Goal: Information Seeking & Learning: Find specific fact

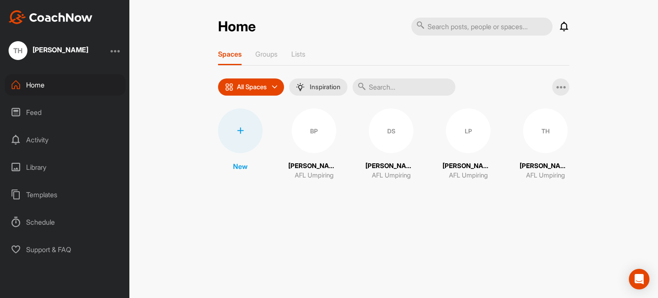
click at [70, 113] on div "Feed" at bounding box center [65, 112] width 121 height 21
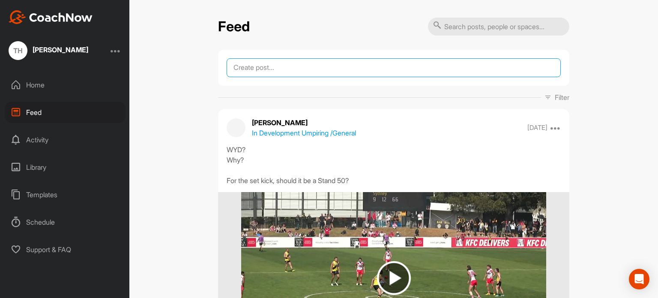
click at [283, 70] on textarea at bounding box center [394, 67] width 334 height 19
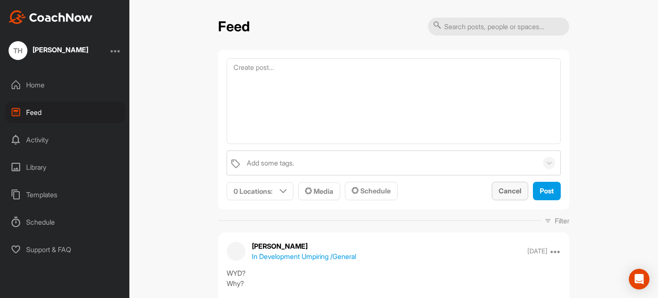
click at [507, 188] on span "Cancel" at bounding box center [510, 190] width 23 height 9
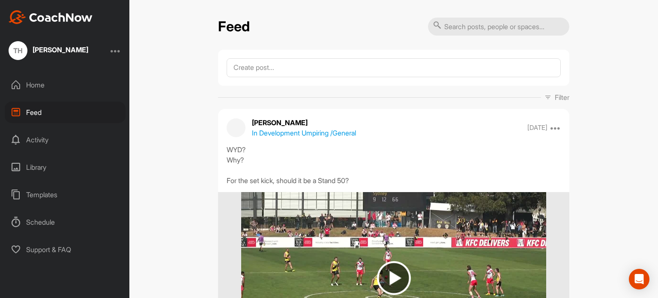
click at [511, 26] on input "text" at bounding box center [498, 27] width 141 height 18
type input "drb"
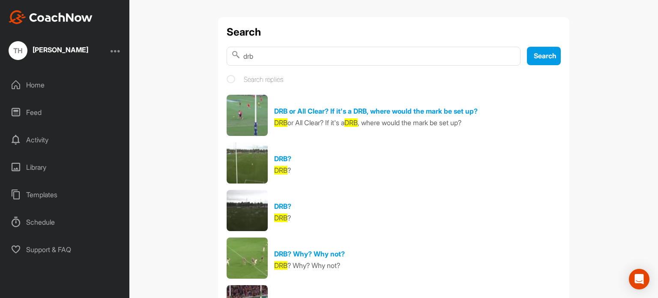
click at [381, 54] on input "drb" at bounding box center [374, 56] width 294 height 19
type input "d"
click at [591, 118] on div "Search Search Search replies DRB or All Clear? If it's a DRB, where would the m…" at bounding box center [393, 149] width 529 height 298
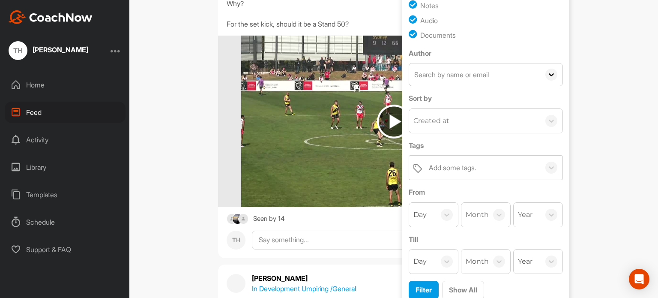
scroll to position [171, 0]
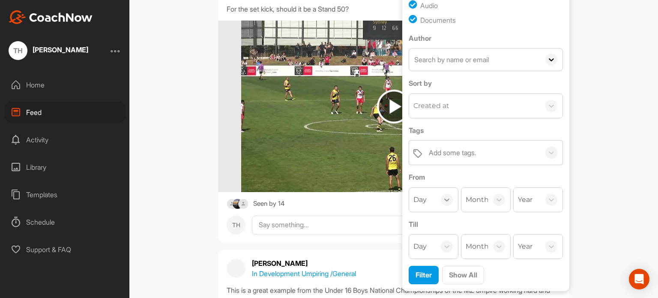
click at [443, 196] on icon at bounding box center [447, 199] width 9 height 9
click at [421, 226] on div "01" at bounding box center [433, 226] width 49 height 17
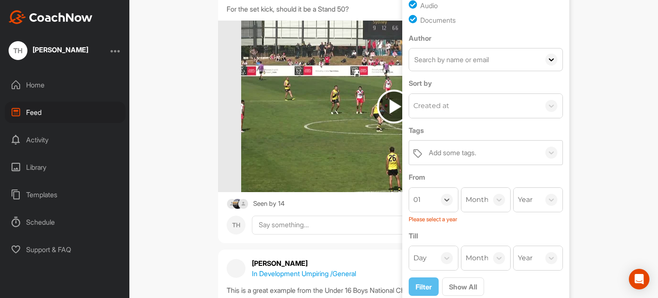
click at [477, 195] on div "Month" at bounding box center [477, 200] width 23 height 10
click at [478, 249] on div "May" at bounding box center [486, 251] width 49 height 17
click at [531, 200] on div "Year" at bounding box center [527, 200] width 27 height 24
click at [530, 239] on div "2024" at bounding box center [538, 243] width 49 height 17
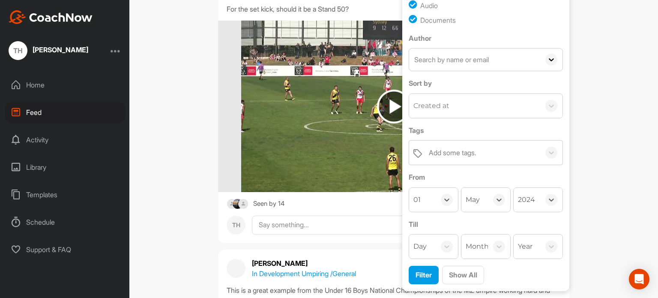
click at [430, 240] on div "Day" at bounding box center [422, 246] width 27 height 24
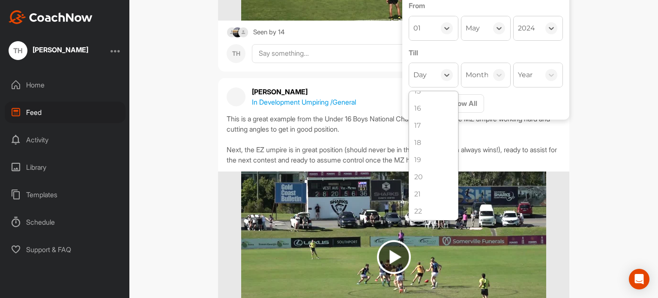
scroll to position [406, 0]
click at [425, 186] on div "30" at bounding box center [433, 192] width 49 height 17
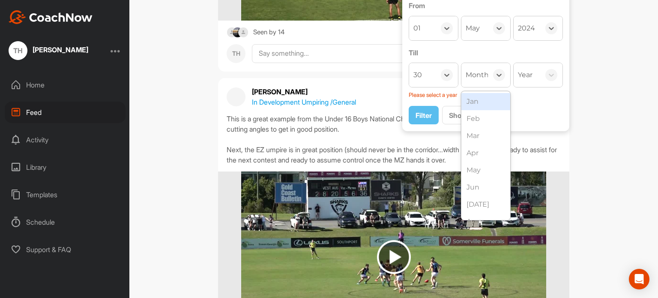
click at [481, 74] on div "Month" at bounding box center [477, 75] width 23 height 10
click at [484, 165] on div "May" at bounding box center [486, 170] width 49 height 17
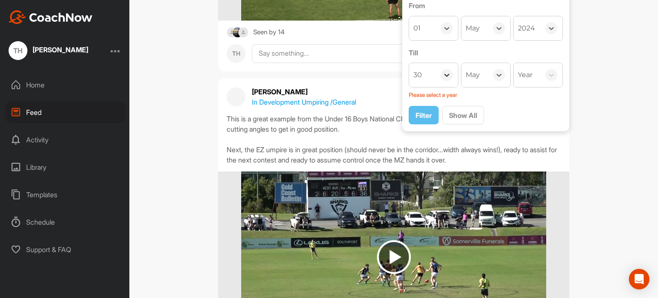
click at [448, 74] on div at bounding box center [447, 75] width 12 height 12
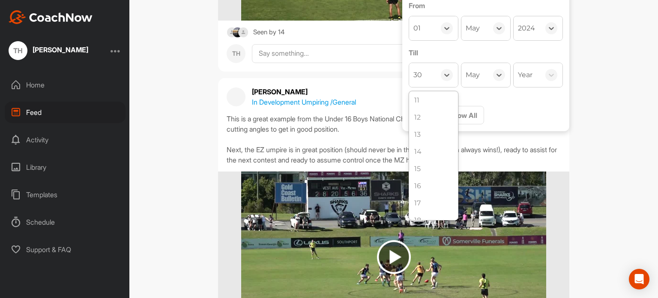
scroll to position [182, 0]
click at [428, 158] on div "15" at bounding box center [433, 159] width 49 height 17
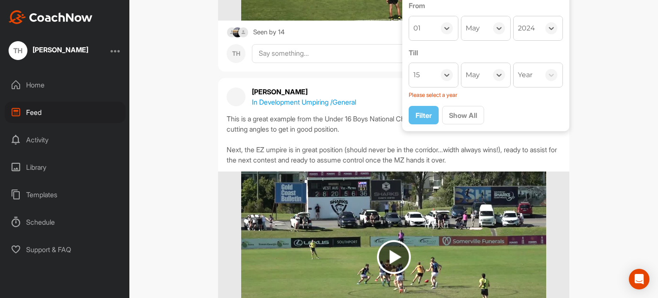
click at [536, 74] on div "Year" at bounding box center [527, 75] width 27 height 24
click at [526, 124] on div "2024" at bounding box center [538, 118] width 49 height 17
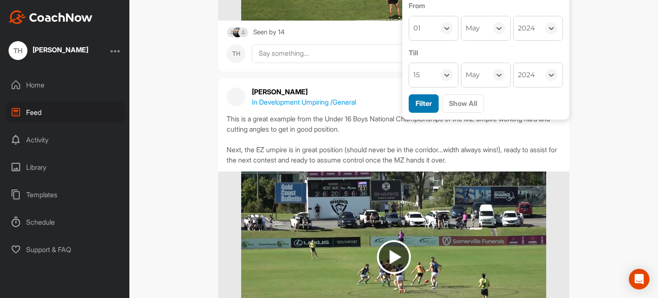
click at [423, 104] on span "Filter" at bounding box center [424, 103] width 16 height 9
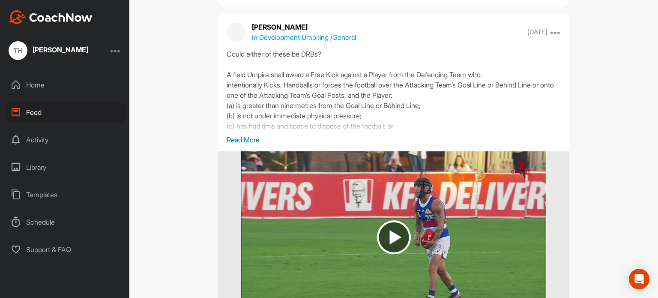
scroll to position [950, 0]
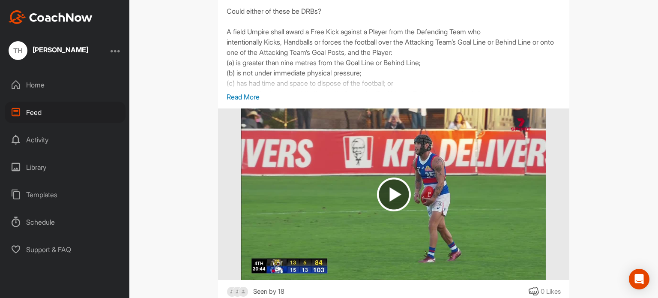
click at [399, 200] on img at bounding box center [394, 194] width 34 height 34
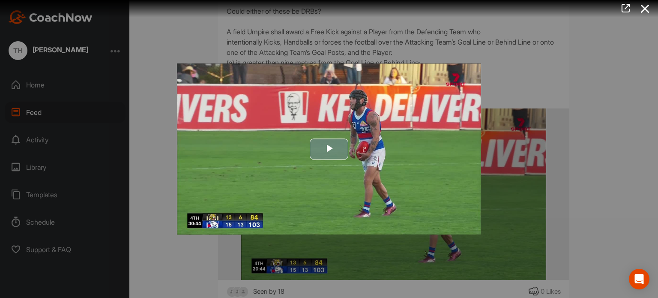
click at [329, 149] on span "Video Player" at bounding box center [329, 149] width 0 height 0
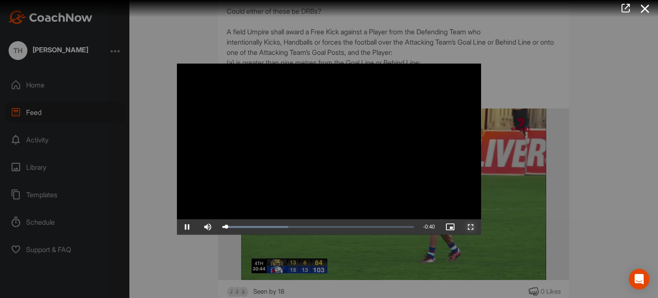
click at [471, 227] on span "Video Player" at bounding box center [471, 227] width 21 height 0
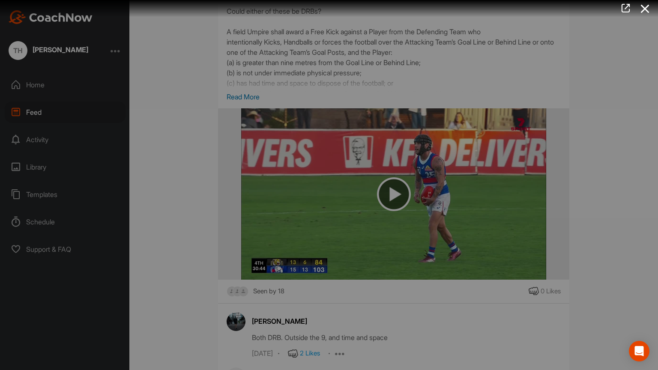
click at [222, 179] on div "Loaded : 45.42% 0:11 0:04" at bounding box center [318, 177] width 192 height 3
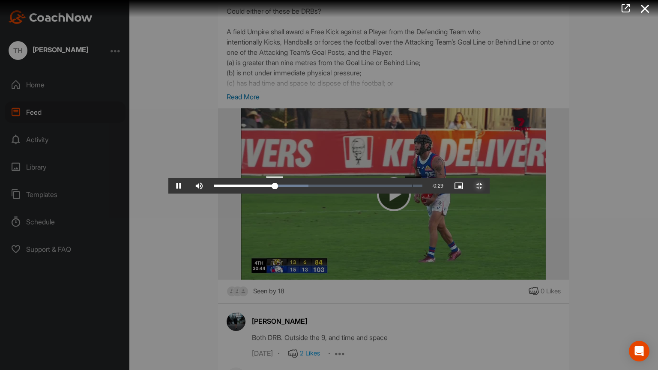
click at [244, 194] on div "Loaded : 45.42% 0:14 0:11" at bounding box center [318, 185] width 217 height 15
click at [272, 194] on div "Loaded : 45.42% 0:16 0:14" at bounding box center [318, 185] width 217 height 15
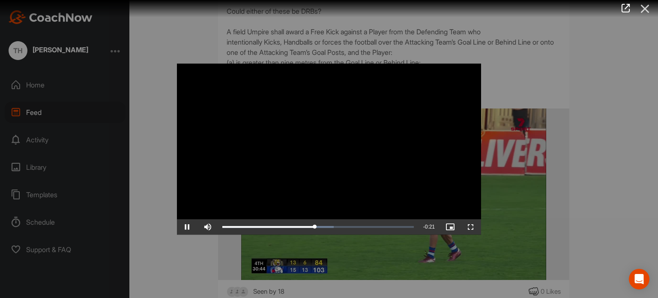
click at [650, 8] on icon at bounding box center [646, 9] width 20 height 16
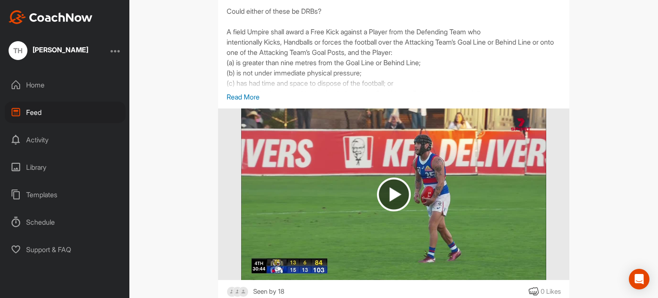
click at [392, 198] on img at bounding box center [394, 194] width 34 height 34
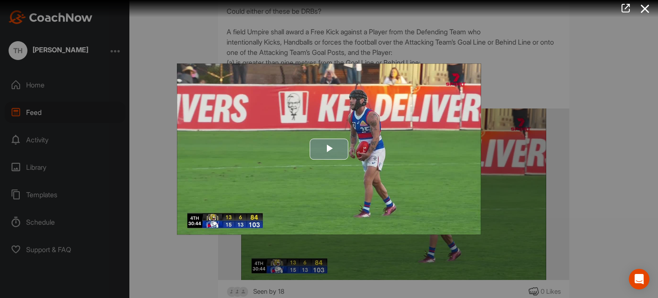
click at [329, 149] on span "Video Player" at bounding box center [329, 149] width 0 height 0
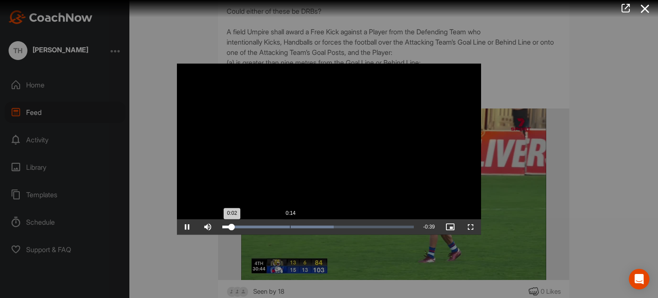
click at [289, 228] on div "Progress Bar" at bounding box center [277, 226] width 111 height 3
click at [311, 228] on div "Loaded : 58.25% 0:18 0:14" at bounding box center [318, 226] width 200 height 15
click at [338, 227] on div "Loaded : 58.25% 0:23 0:18" at bounding box center [318, 226] width 192 height 3
click at [361, 226] on div "Loaded : 64.67% 0:28 0:24" at bounding box center [318, 226] width 192 height 3
click at [649, 4] on icon at bounding box center [646, 9] width 20 height 16
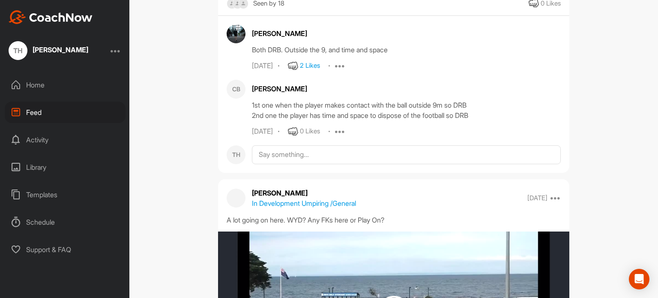
scroll to position [1336, 0]
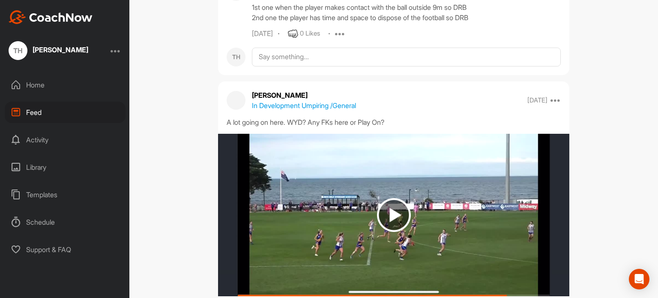
click at [382, 210] on img at bounding box center [394, 215] width 34 height 34
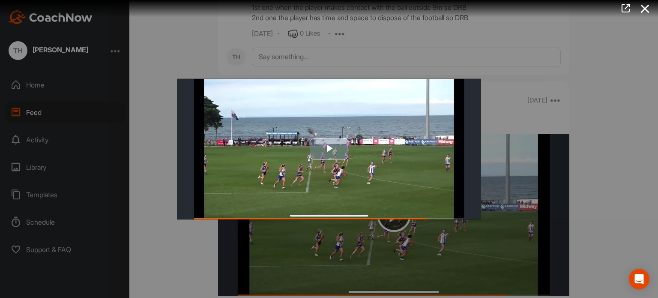
click at [329, 149] on span "Video Player" at bounding box center [329, 149] width 0 height 0
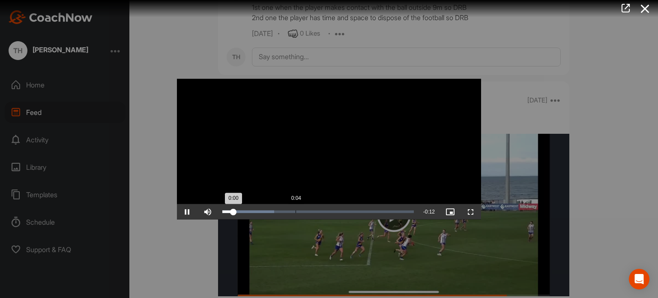
click at [296, 210] on div "0:04" at bounding box center [296, 211] width 0 height 3
click at [353, 213] on div "Loaded : 90.19% 0:08 0:05" at bounding box center [318, 211] width 200 height 15
click at [646, 12] on icon at bounding box center [646, 9] width 20 height 16
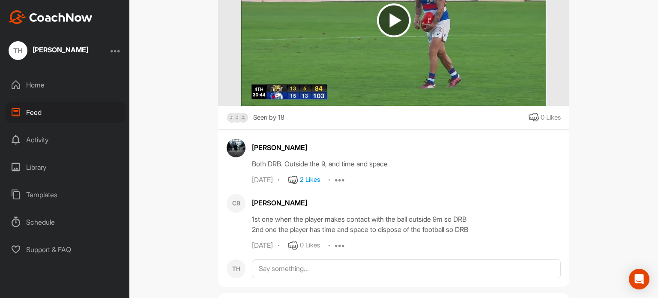
scroll to position [1078, 0]
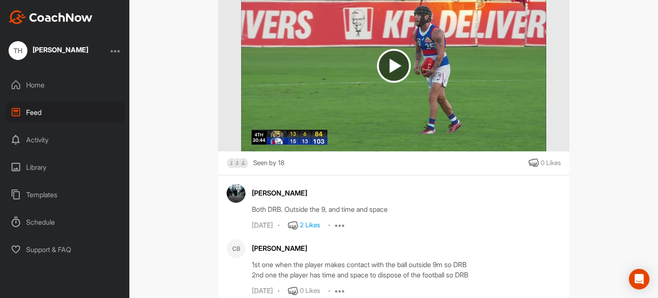
click at [390, 77] on img at bounding box center [394, 66] width 34 height 34
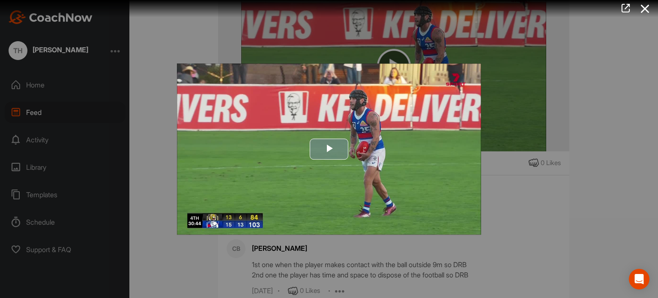
click at [329, 149] on span "Video Player" at bounding box center [329, 149] width 0 height 0
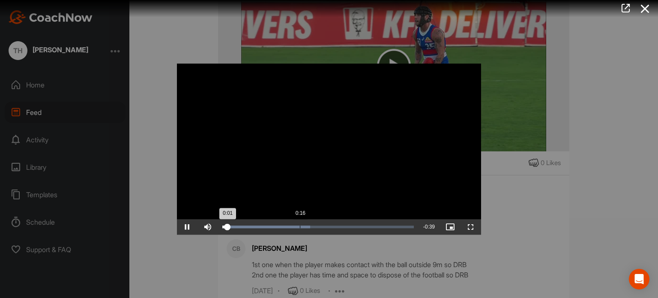
click at [300, 226] on div "Progress Bar" at bounding box center [266, 226] width 88 height 3
click at [389, 227] on div "Loaded : 52.53% 0:36 0:17" at bounding box center [318, 226] width 192 height 3
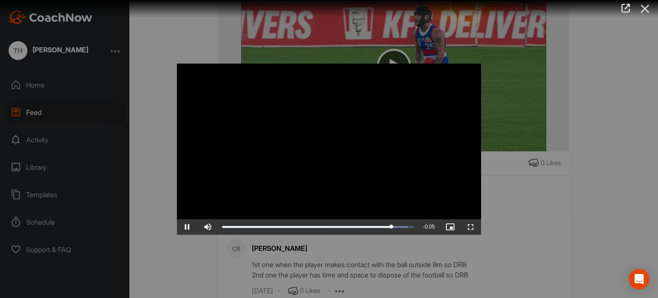
click at [649, 3] on icon at bounding box center [646, 9] width 20 height 16
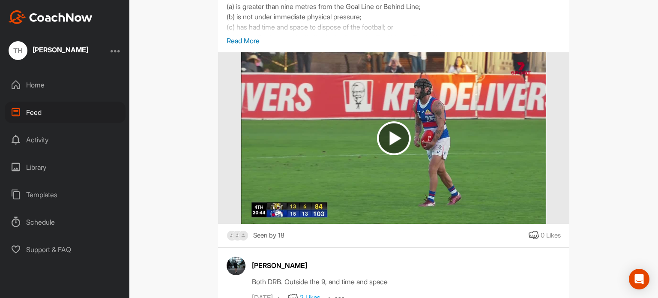
scroll to position [993, 0]
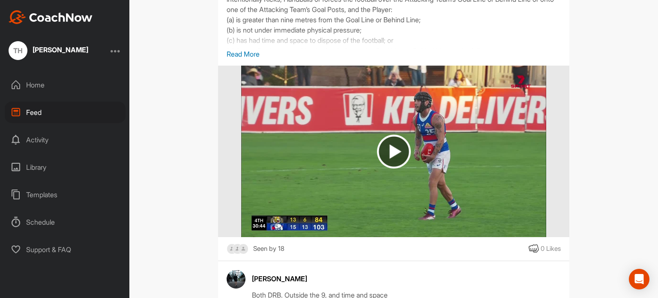
drag, startPoint x: 430, startPoint y: 127, endPoint x: 571, endPoint y: 178, distance: 149.8
click at [390, 159] on img at bounding box center [394, 152] width 34 height 34
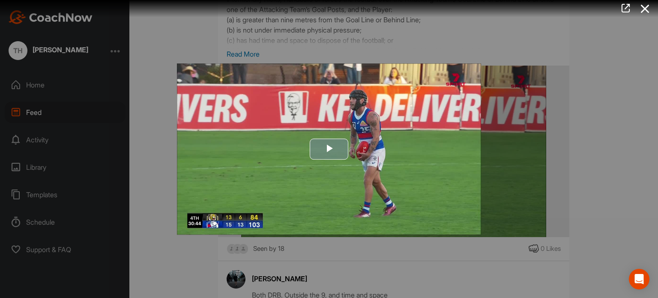
drag, startPoint x: 330, startPoint y: 147, endPoint x: 324, endPoint y: 154, distance: 9.4
click at [329, 149] on span "Video Player" at bounding box center [329, 149] width 0 height 0
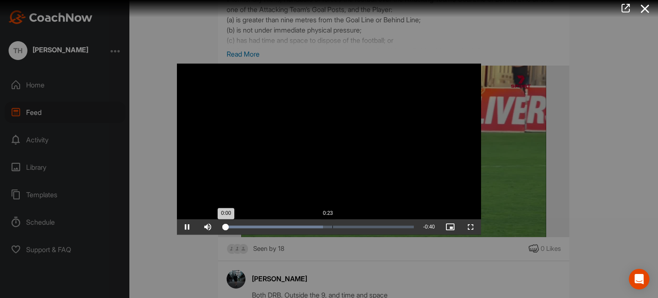
click at [325, 228] on div "Loaded : 52.53% 0:23 0:00" at bounding box center [318, 226] width 200 height 15
click at [353, 223] on div "Loaded : 66.57% 0:27 0:21" at bounding box center [318, 226] width 200 height 15
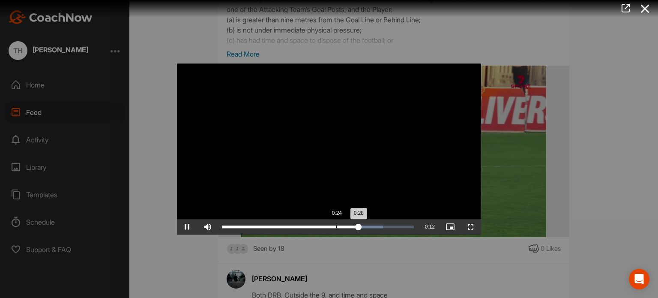
click at [339, 226] on div "0:28" at bounding box center [290, 226] width 136 height 3
